Goal: Submit feedback/report problem: Submit feedback/report problem

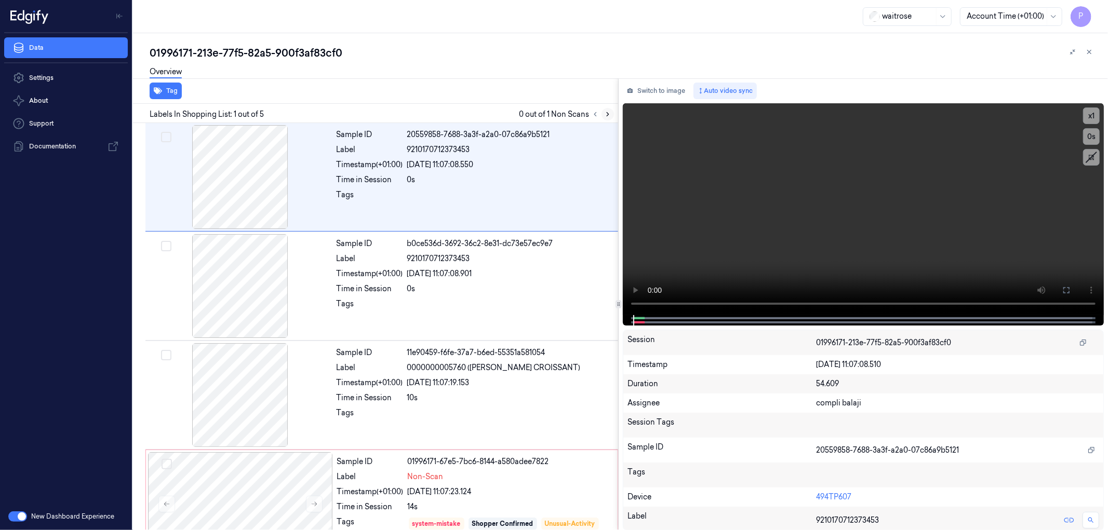
click at [606, 111] on icon at bounding box center [607, 114] width 7 height 7
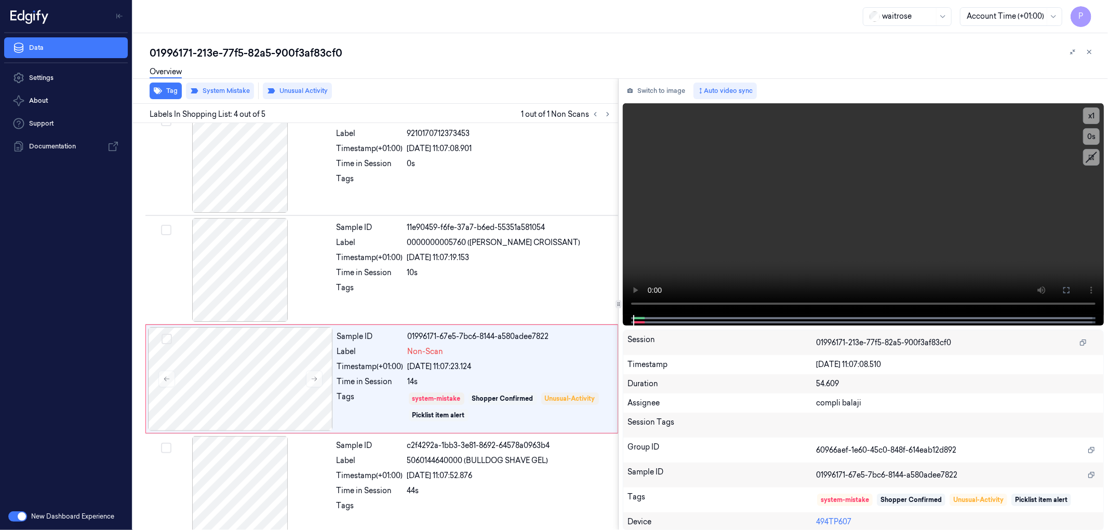
scroll to position [141, 0]
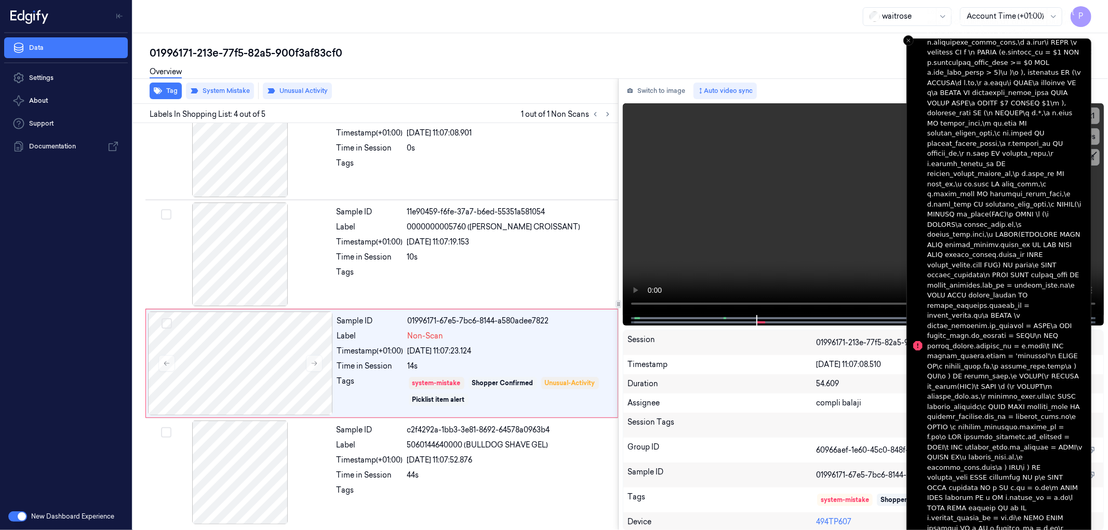
click at [986, 187] on div "Notifications alt+T" at bounding box center [1004, 346] width 155 height 679
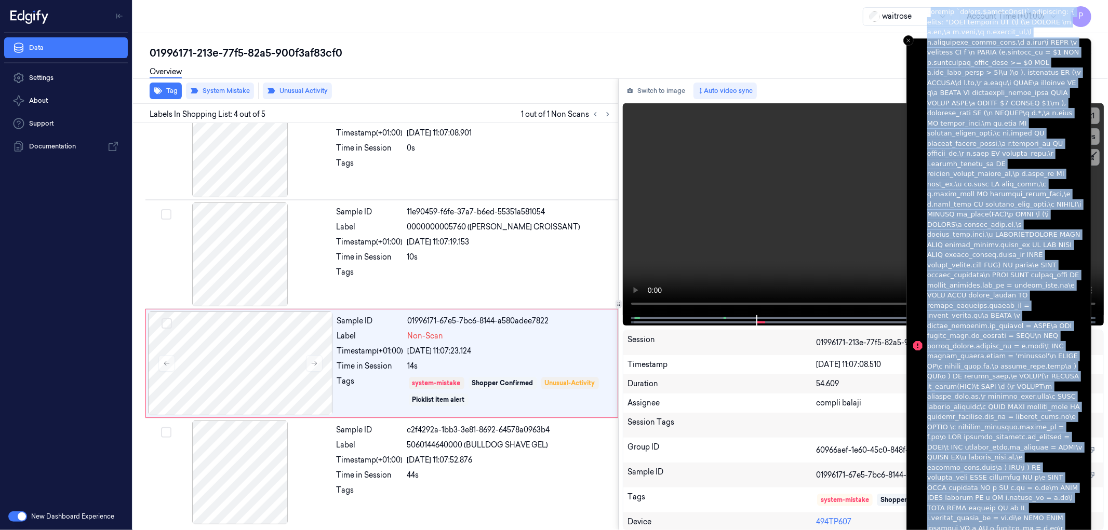
click at [986, 187] on div "Notifications alt+T" at bounding box center [1004, 346] width 155 height 679
copy ol "Invalid `prisma.$queryRaw()` invocation: { query: "WITH filtered AS (\n (\n SEL…"
